Goal: Task Accomplishment & Management: Manage account settings

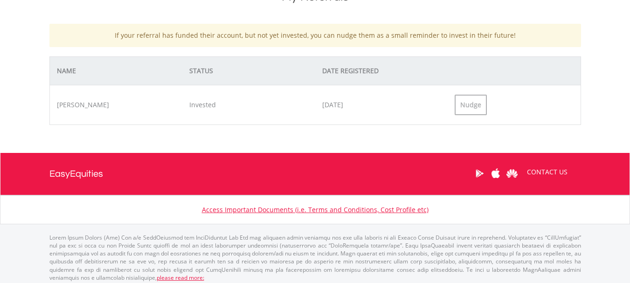
scroll to position [402, 0]
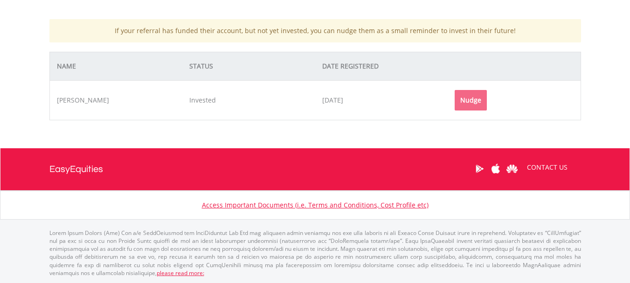
click at [461, 101] on div "Nudge" at bounding box center [470, 100] width 32 height 21
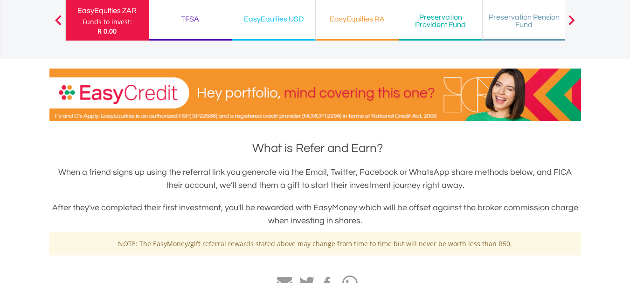
scroll to position [0, 0]
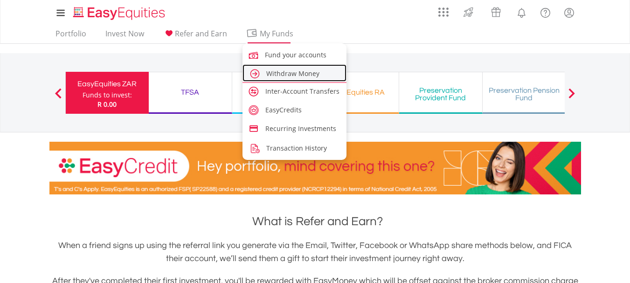
click at [274, 73] on span "Withdraw Money" at bounding box center [292, 73] width 53 height 9
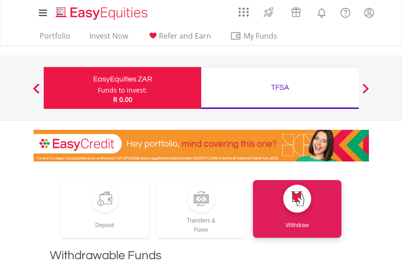
click at [265, 92] on div "TFSA" at bounding box center [280, 87] width 146 height 13
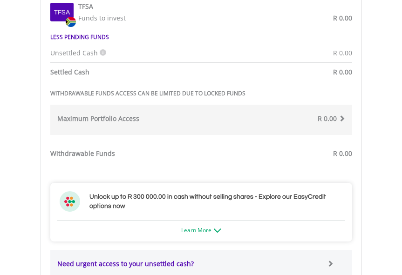
scroll to position [466, 0]
